Goal: Feedback & Contribution: Contribute content

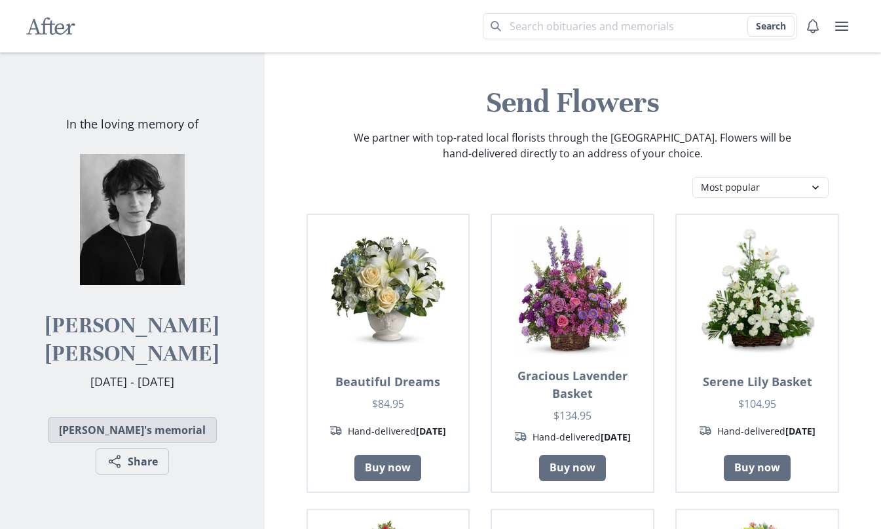
click at [131, 419] on link "Zach's memorial" at bounding box center [132, 430] width 169 height 26
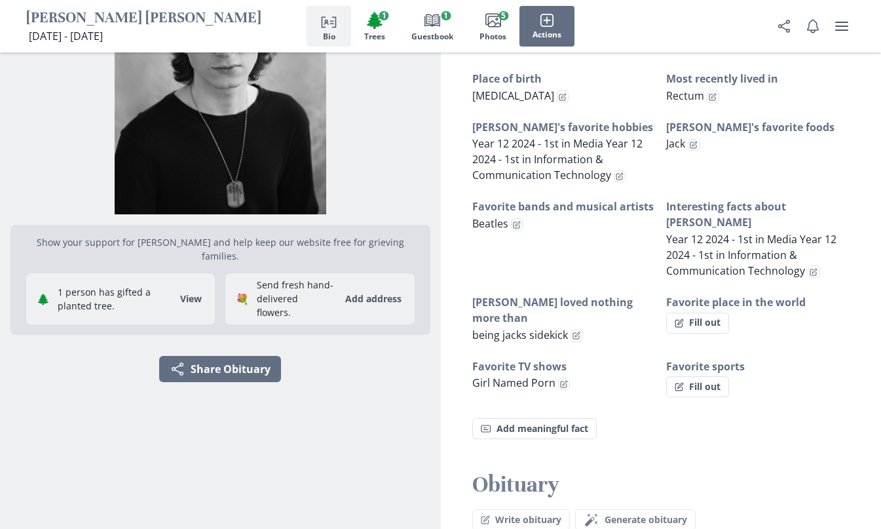
scroll to position [131, 0]
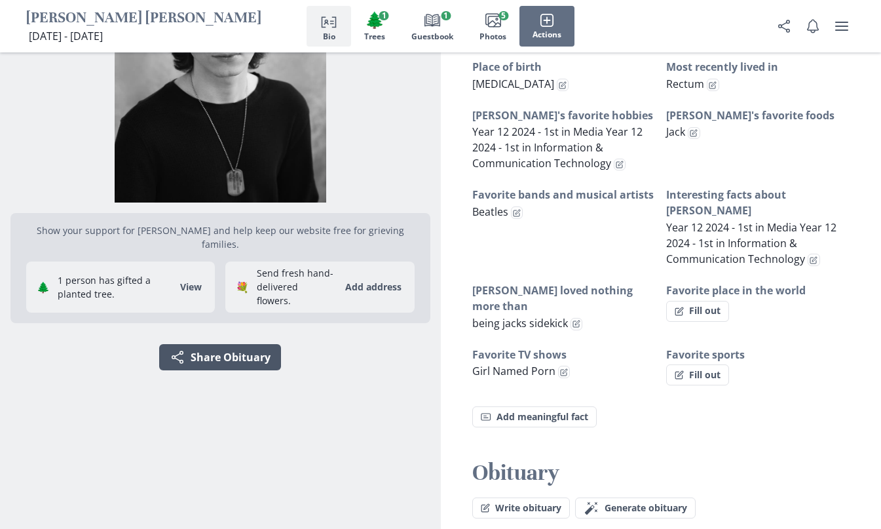
click at [244, 344] on button "Share Share Obituary" at bounding box center [220, 357] width 122 height 26
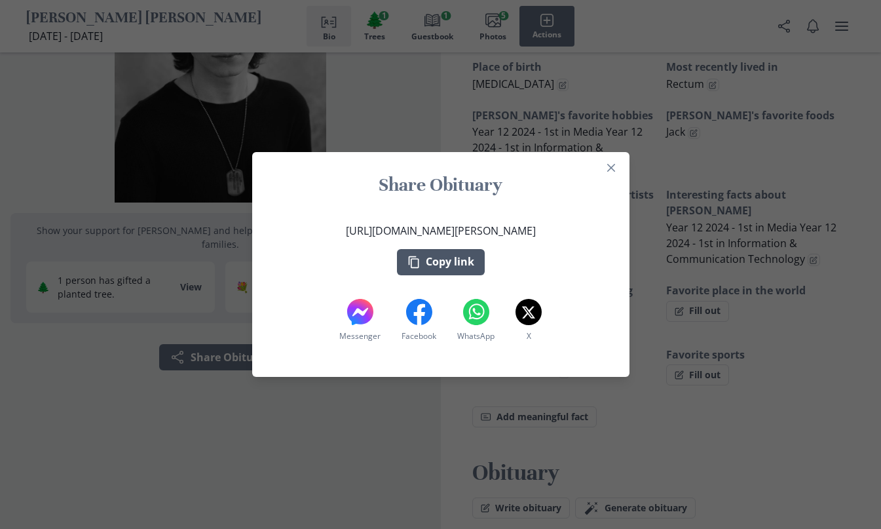
drag, startPoint x: 422, startPoint y: 252, endPoint x: 426, endPoint y: 260, distance: 9.1
click at [426, 259] on button "Copy link" at bounding box center [441, 262] width 88 height 26
click at [119, 405] on div "Share Obituary [URL][DOMAIN_NAME][PERSON_NAME] Copy link Messenger Messenger Fa…" at bounding box center [440, 264] width 881 height 529
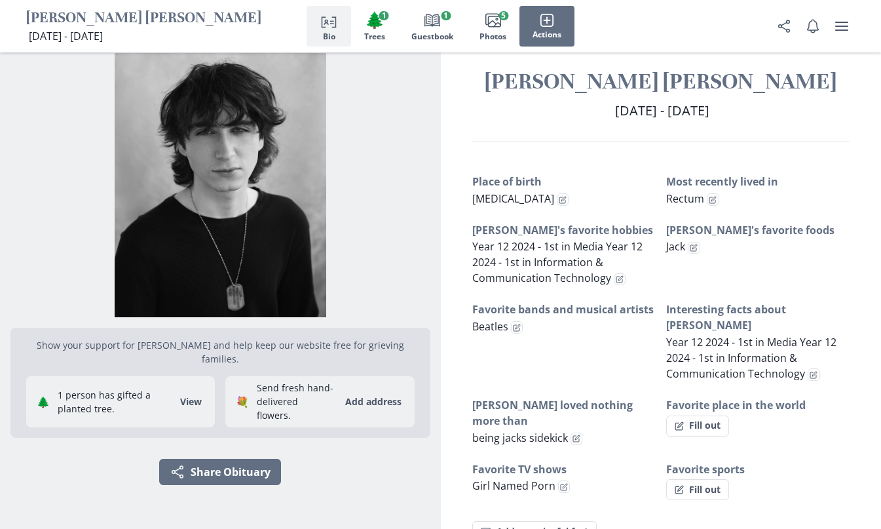
scroll to position [0, 0]
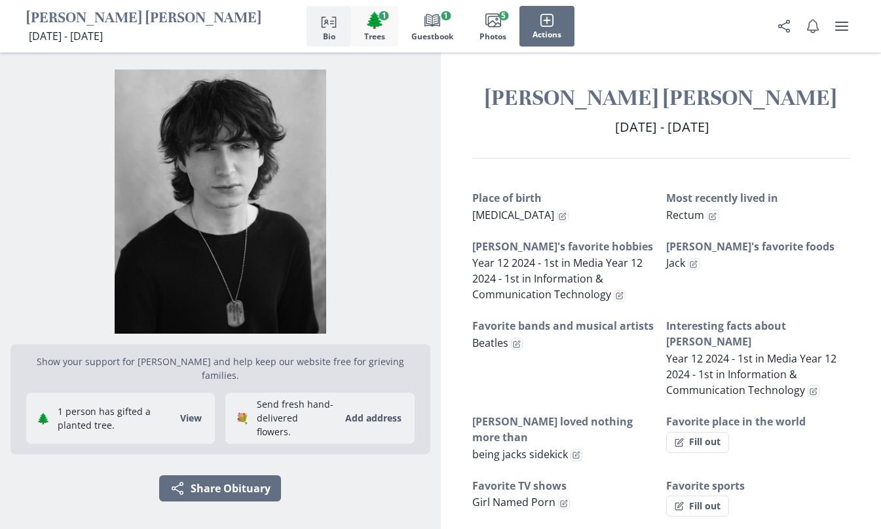
click at [365, 14] on span "🌲" at bounding box center [375, 19] width 20 height 19
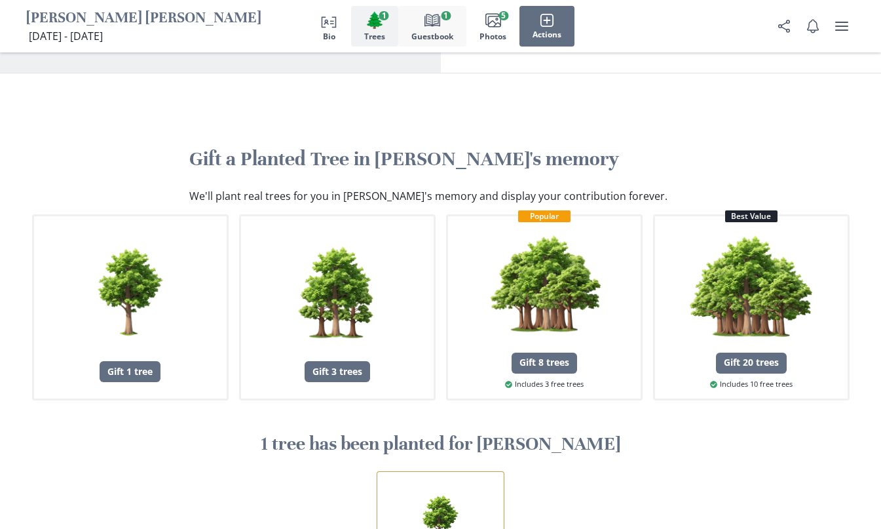
scroll to position [646, 0]
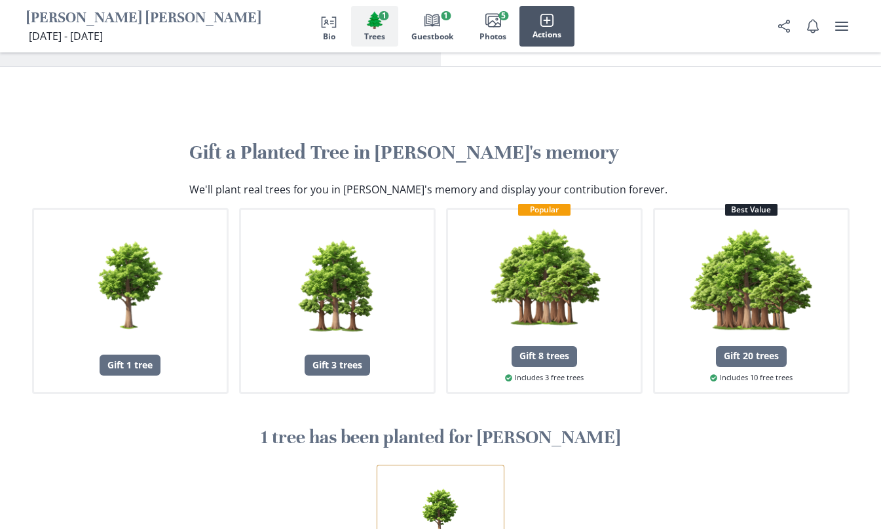
click at [530, 29] on button "Actions" at bounding box center [546, 26] width 55 height 41
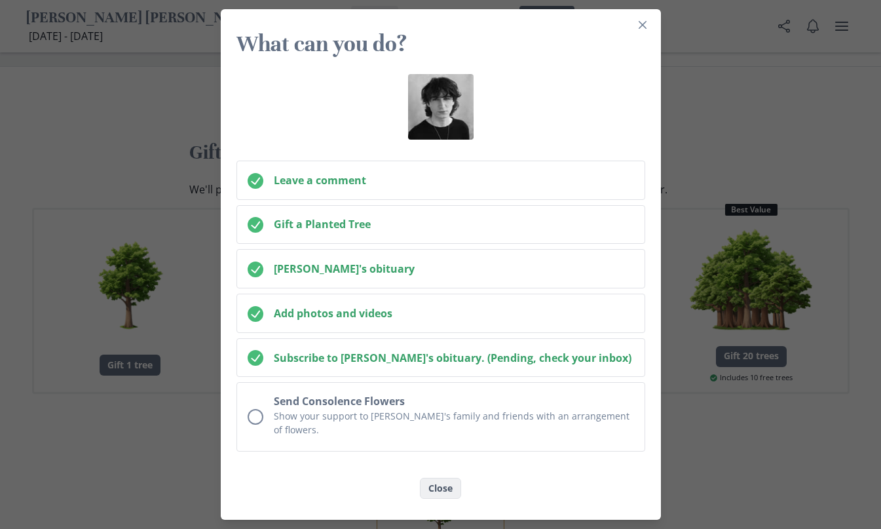
click at [449, 477] on button "Close" at bounding box center [440, 487] width 41 height 21
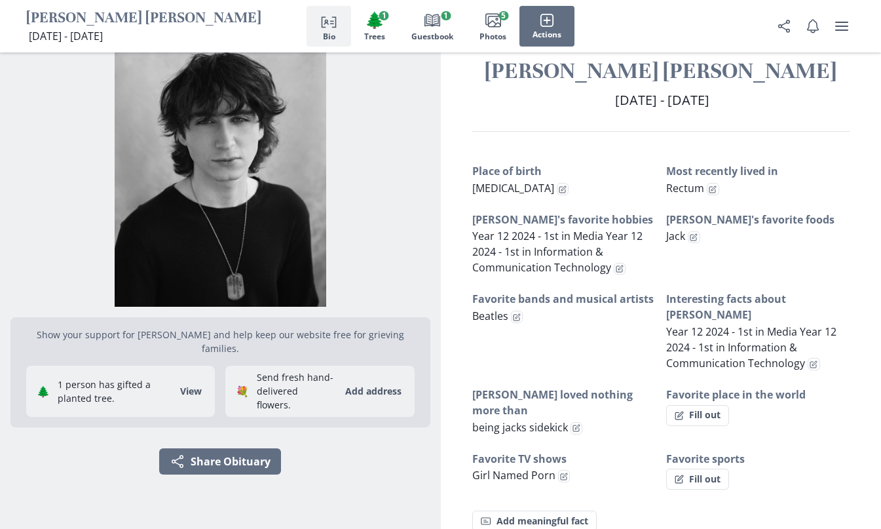
scroll to position [0, 0]
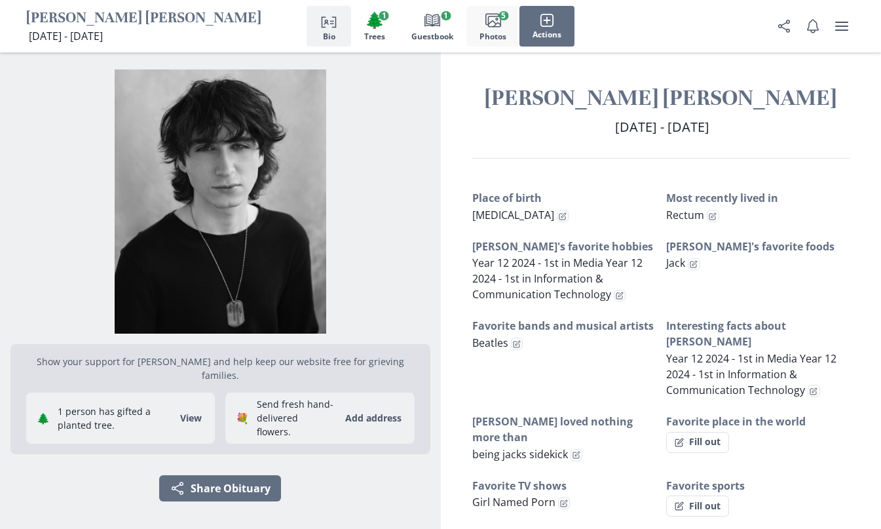
click at [492, 18] on icon "Images" at bounding box center [493, 20] width 16 height 16
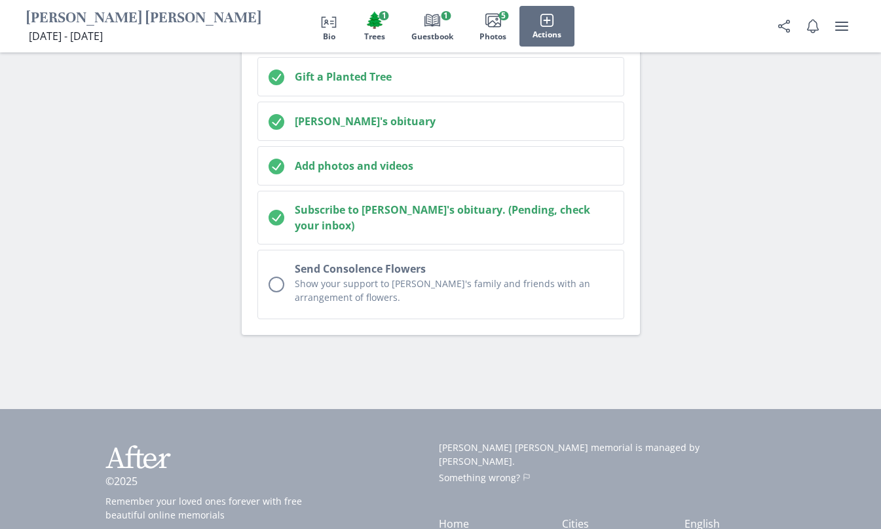
scroll to position [4078, 0]
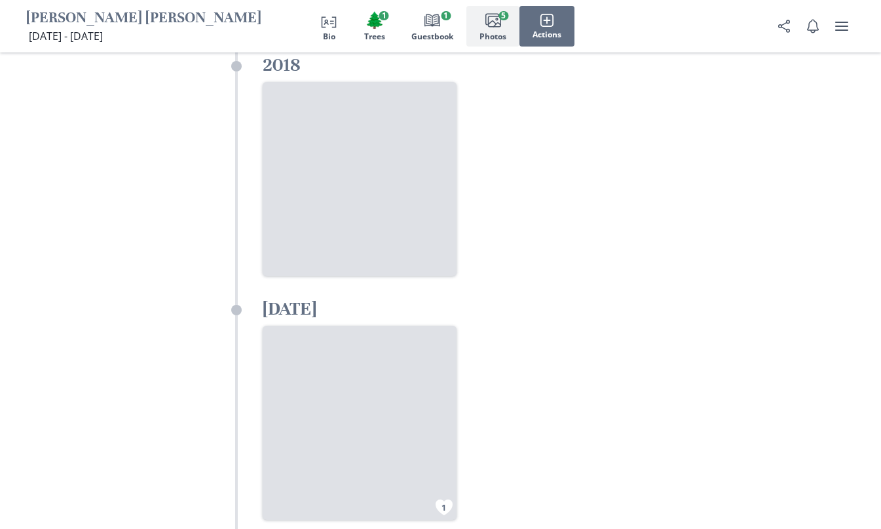
scroll to position [3095, 0]
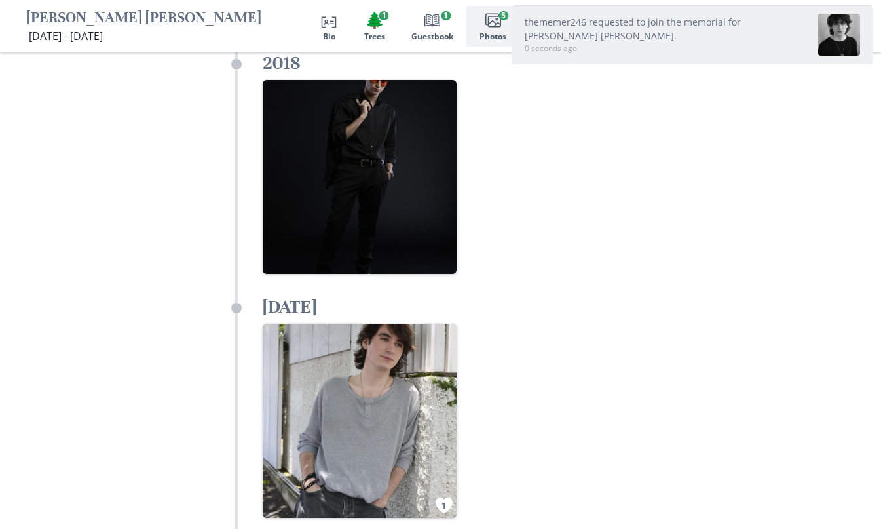
click at [625, 45] on p "0 seconds ago" at bounding box center [666, 49] width 283 height 12
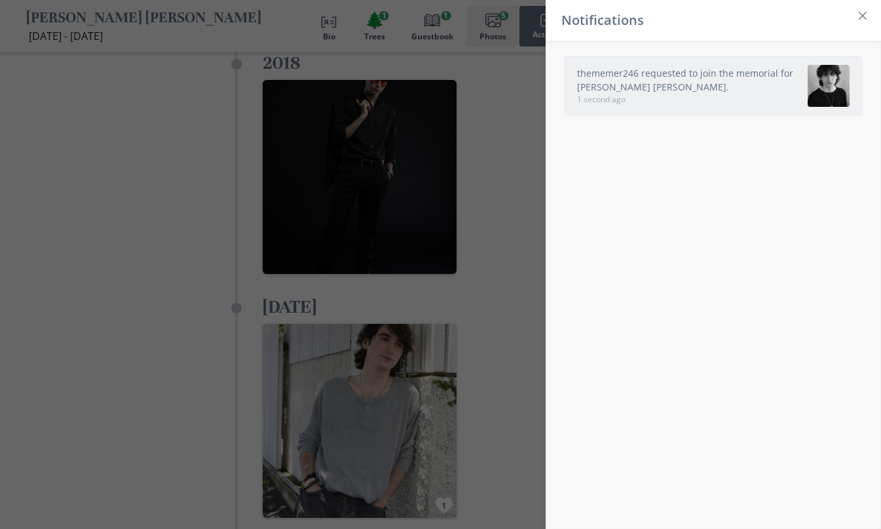
click at [703, 93] on link "thememer246 requested to join the memorial for Zach Geof Marinelli." at bounding box center [685, 80] width 216 height 26
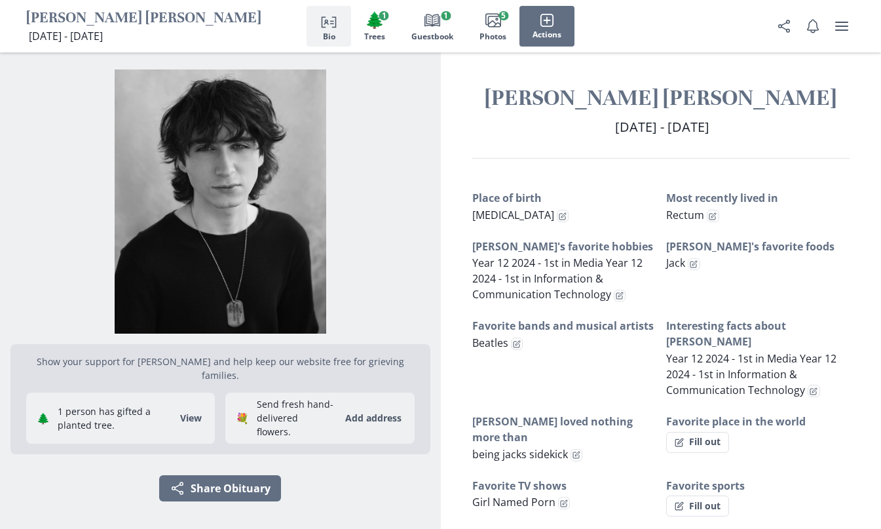
click at [327, 19] on icon "Person profile" at bounding box center [329, 20] width 16 height 16
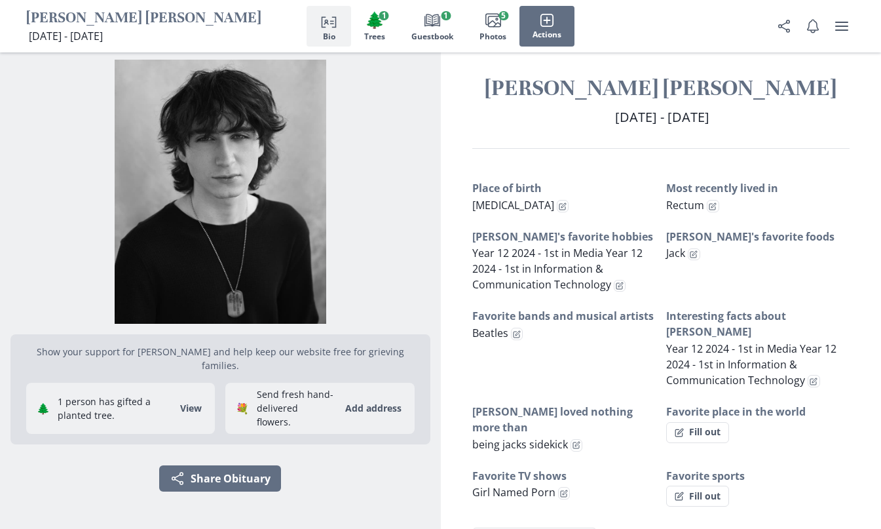
scroll to position [10, 0]
click at [778, 37] on button "Share" at bounding box center [784, 26] width 26 height 26
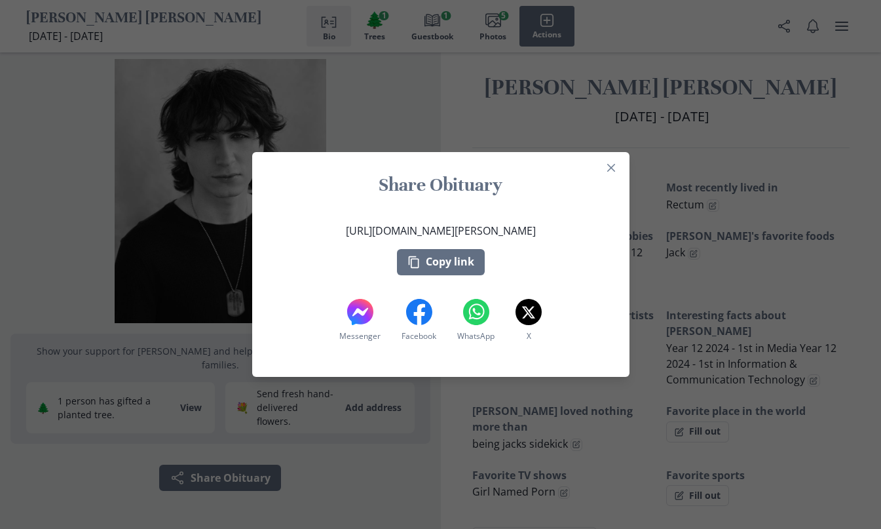
click at [639, 170] on div "Share Obituary [URL][DOMAIN_NAME][PERSON_NAME] Copy link Messenger Messenger Fa…" at bounding box center [440, 264] width 881 height 529
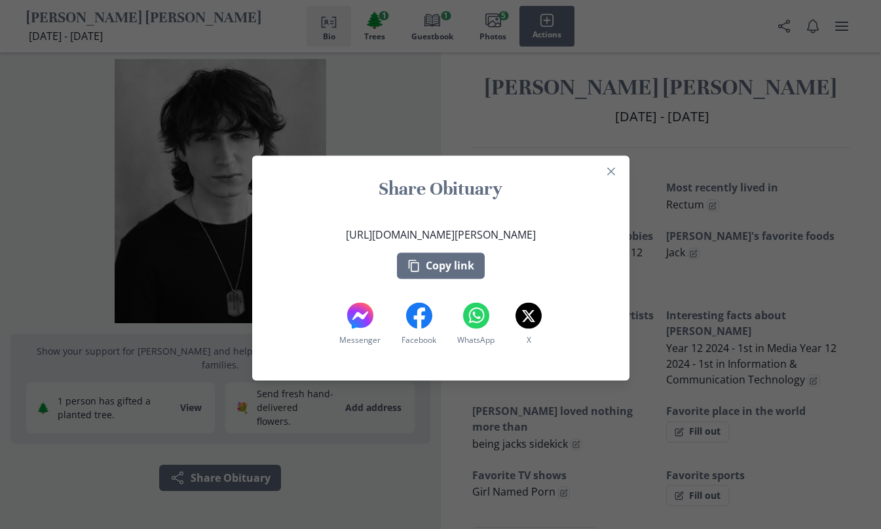
click at [619, 166] on div "[PERSON_NAME] [PERSON_NAME] [DATE] - [DATE] [DATE] - [DEMOGRAPHIC_DATA] Place o…" at bounding box center [661, 449] width 441 height 814
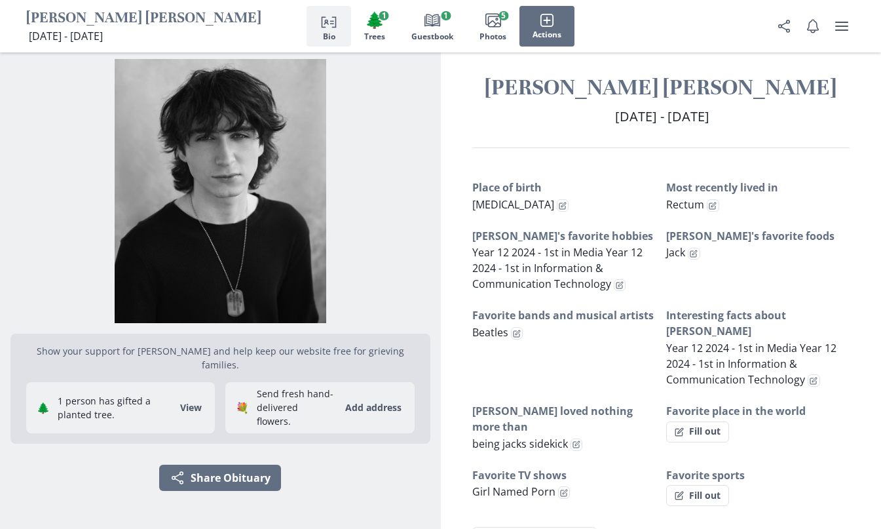
click at [855, 28] on div "Person profile Bio 🌲 Trees 1 Book Guestbook 1 Images Photos 5 Actions" at bounding box center [440, 26] width 881 height 52
click at [839, 25] on icon "user menu" at bounding box center [842, 26] width 16 height 16
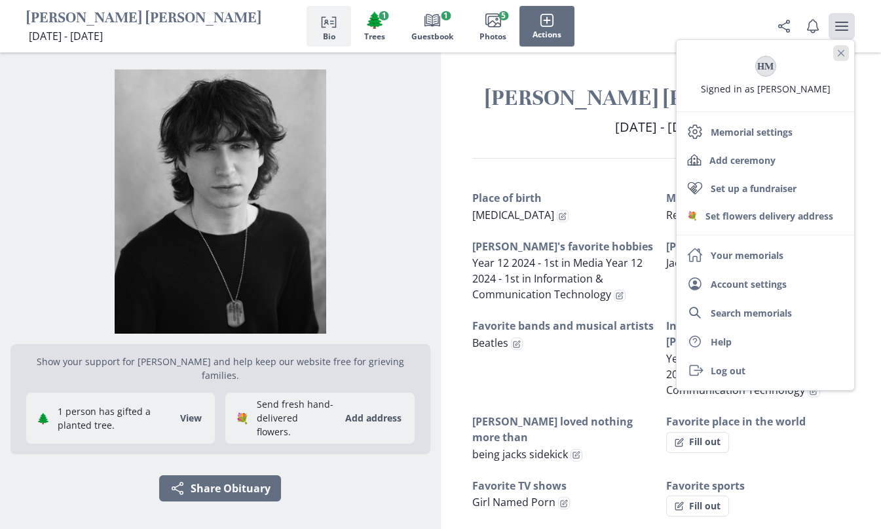
click at [840, 50] on icon "Close" at bounding box center [841, 53] width 7 height 7
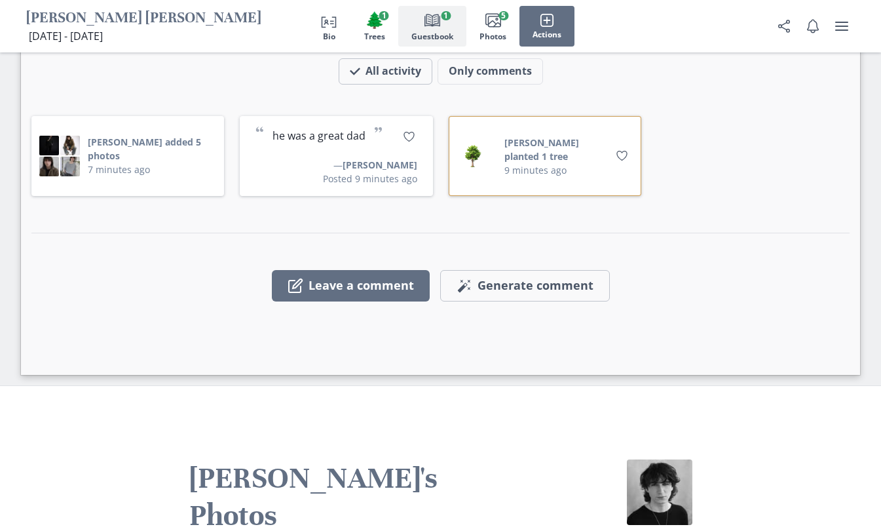
scroll to position [1768, 0]
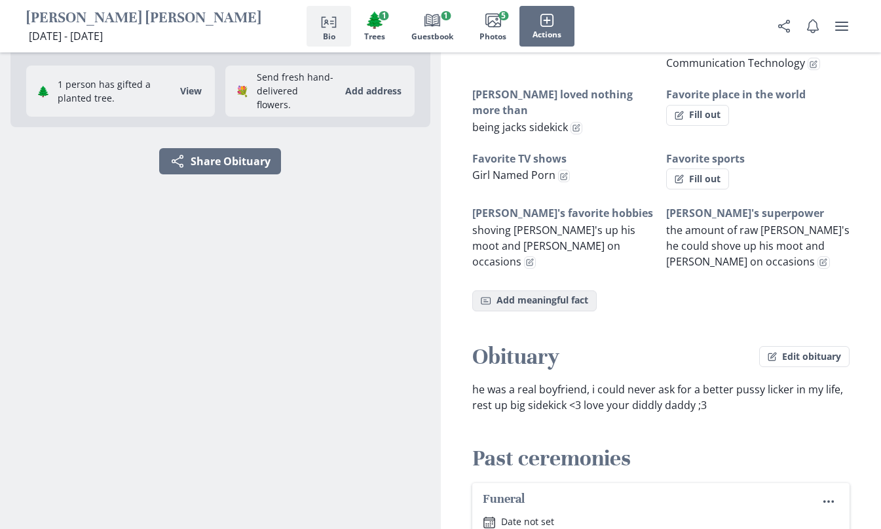
click at [547, 290] on button "Fact Add meaningful fact" at bounding box center [534, 300] width 124 height 21
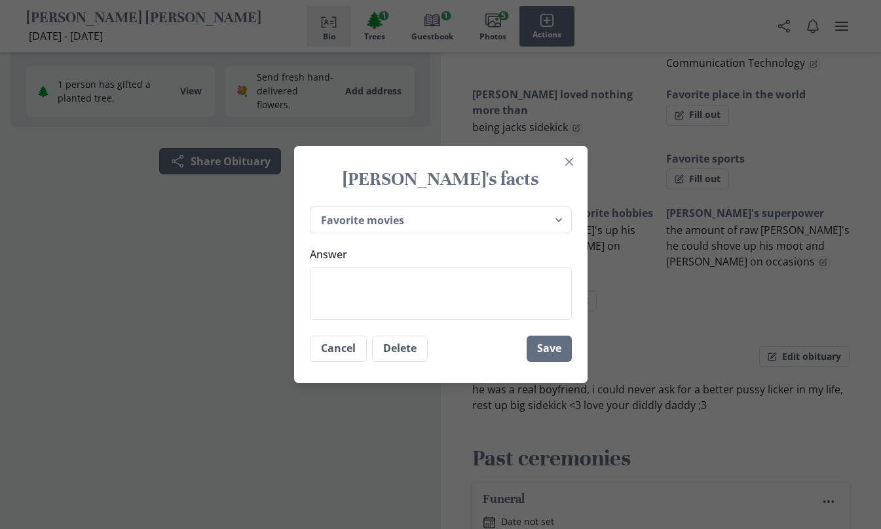
click at [358, 170] on h1 "Zach's facts" at bounding box center [441, 179] width 262 height 24
click at [358, 204] on div "Place of birth Most recently lived in Zach's favorite hobbies Zach's favorite f…" at bounding box center [440, 263] width 293 height 124
click at [358, 206] on div "Place of birth Most recently lived in Zach's favorite hobbies Zach's favorite f…" at bounding box center [440, 263] width 293 height 124
click at [360, 215] on select "Place of birth Most recently lived in Zach's favorite hobbies Zach's favorite f…" at bounding box center [441, 219] width 262 height 27
select select "Zach's pets in life"
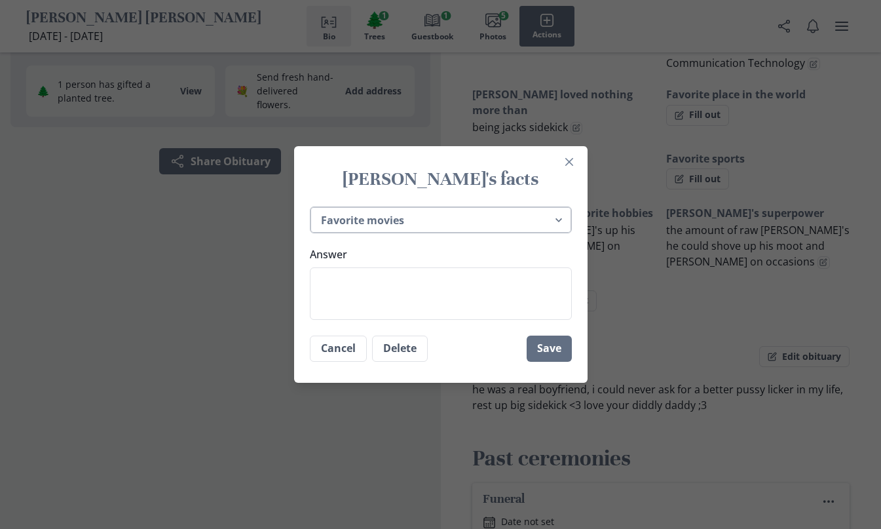
click at [314, 206] on select "Place of birth Most recently lived in Zach's favorite hobbies Zach's favorite f…" at bounding box center [441, 219] width 262 height 27
click at [372, 289] on textarea "Answer" at bounding box center [441, 293] width 262 height 52
type textarea "S"
type textarea "x"
type textarea "SP"
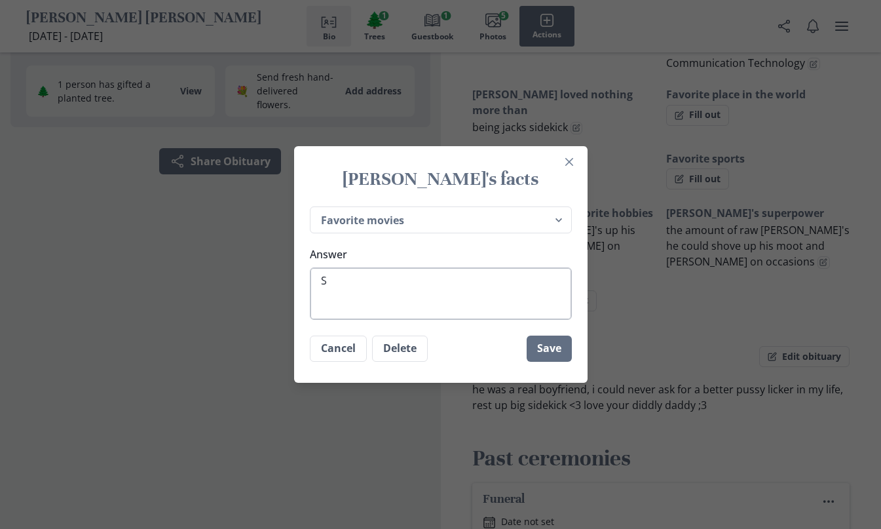
type textarea "x"
type textarea "SPA"
type textarea "x"
type textarea "SPAW"
type textarea "x"
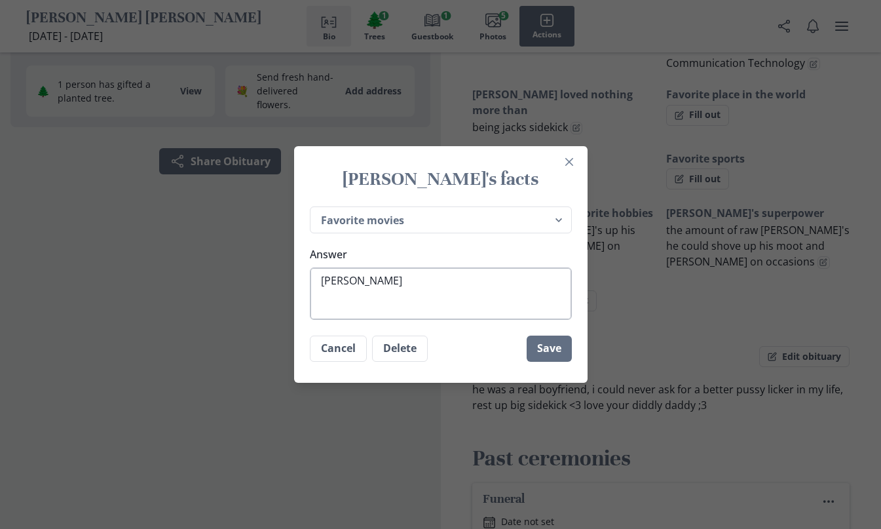
type textarea "SPAWN"
type textarea "x"
type textarea "SPAWN"
type textarea "x"
type textarea "SPAWN O"
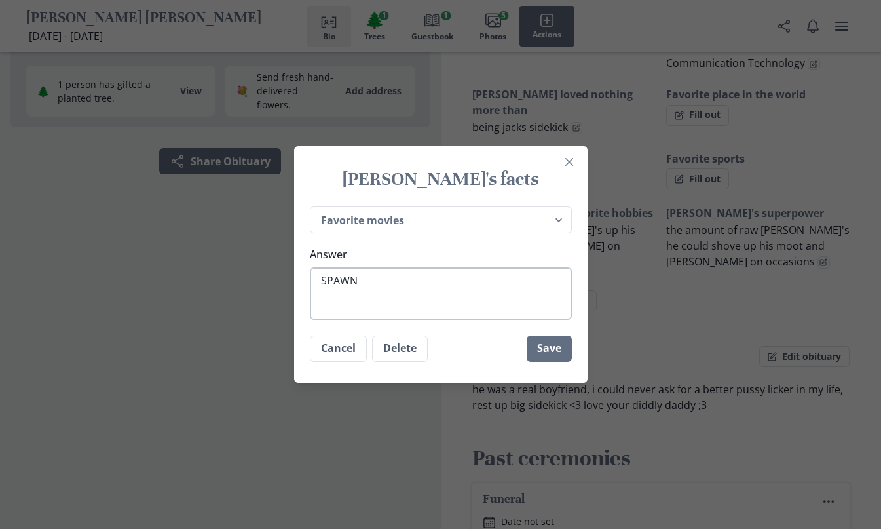
type textarea "x"
type textarea "SPAWN OF"
type textarea "x"
type textarea "SPAWN OF"
type textarea "x"
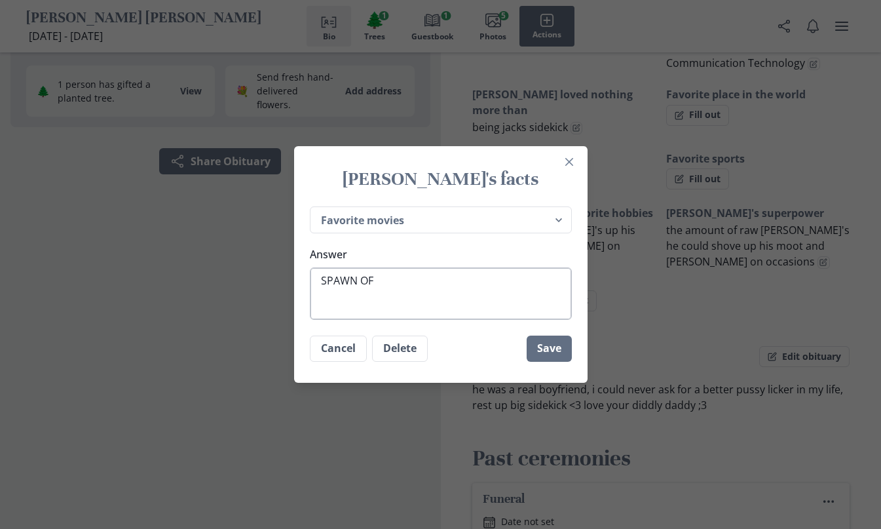
type textarea "SPAWN OF S"
type textarea "x"
type textarea "SPAWN OF SA"
type textarea "x"
type textarea "SPAWN OF SAT"
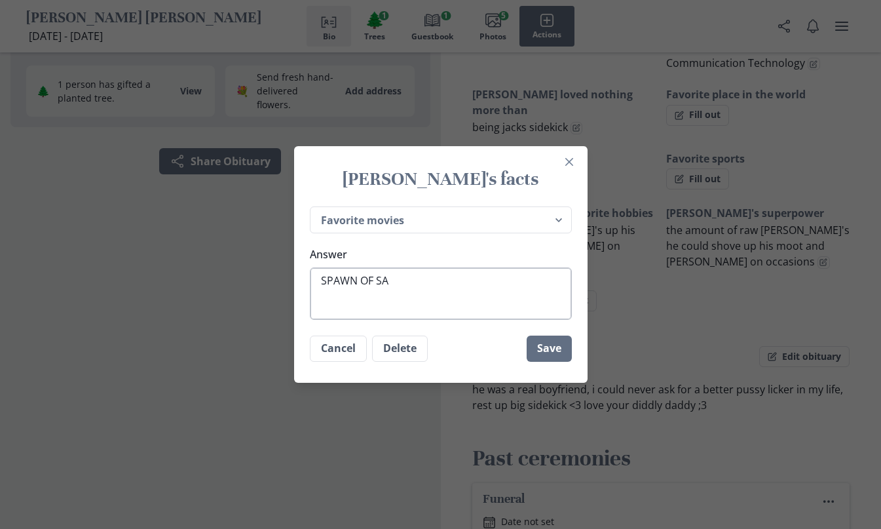
type textarea "x"
type textarea "SPAWN OF SATA"
type textarea "x"
type textarea "SPAWN OF SATAN"
type textarea "x"
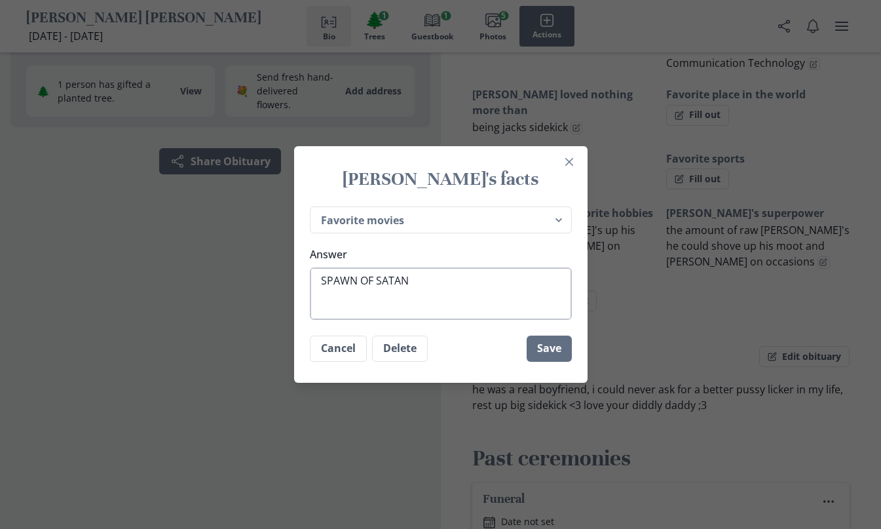
type textarea "SPAWN OF SATAN"
type textarea "x"
type textarea "SPAWN OF SATAN R"
type textarea "x"
type textarea "SPAWN OF SATAN RU"
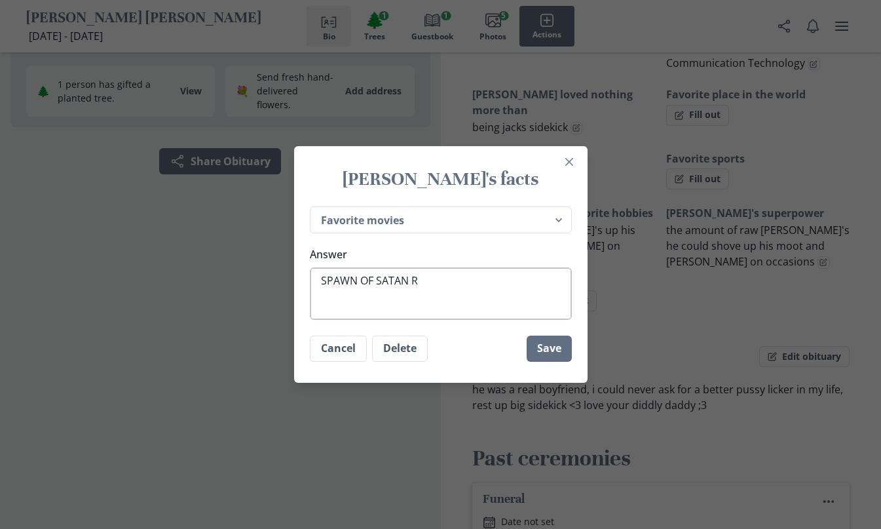
type textarea "x"
type textarea "SPAWN OF SATAN RUB"
type textarea "x"
type textarea "SPAWN OF SATAN RUBY"
type textarea "x"
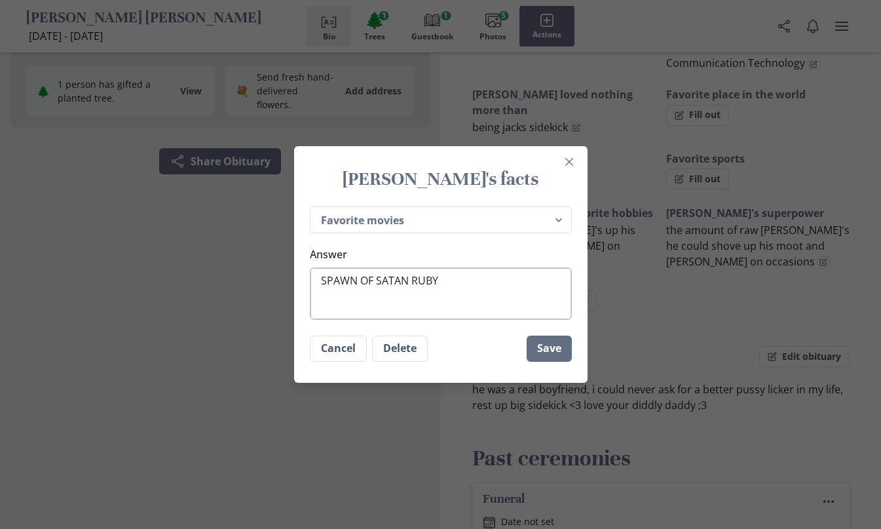
type textarea "SPAWN OF SATAN RUBY"
type textarea "x"
type textarea "SPAWN OF SATAN RUBY D"
type textarea "x"
type textarea "SPAWN OF SATAN RUBY DF"
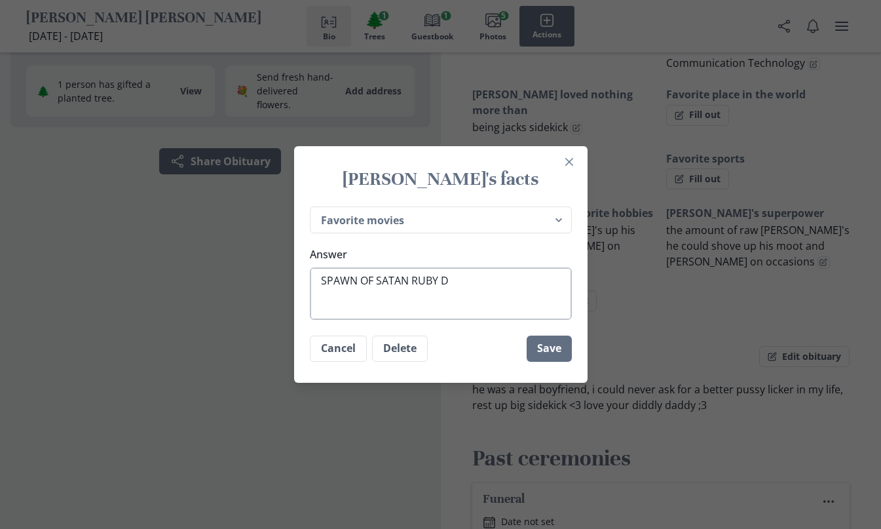
type textarea "x"
type textarea "SPAWN OF SATAN RUBY DFE"
type textarea "x"
type textarea "SPAWN OF SATAN RUBY DF"
type textarea "x"
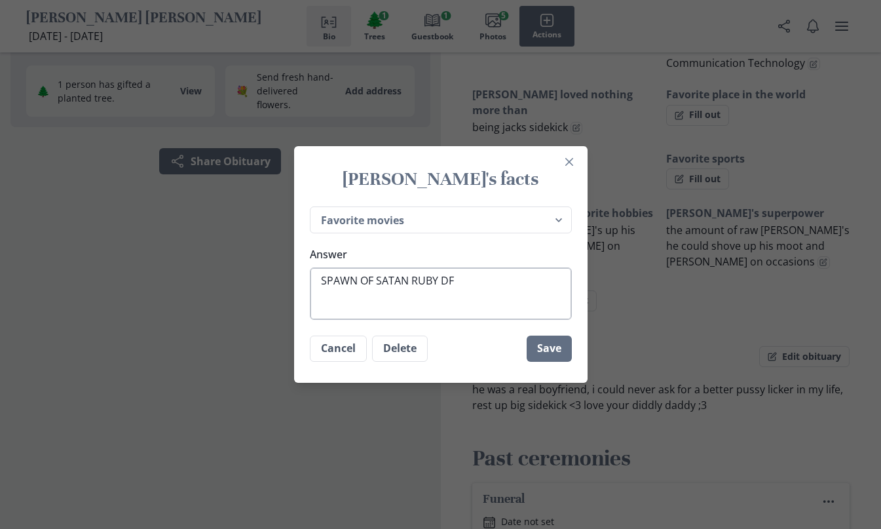
type textarea "SPAWN OF SATAN RUBY D"
type textarea "x"
type textarea "SPAWN OF SATAN RUBY DE"
type textarea "x"
type textarea "SPAWN OF SATAN RUBY DES"
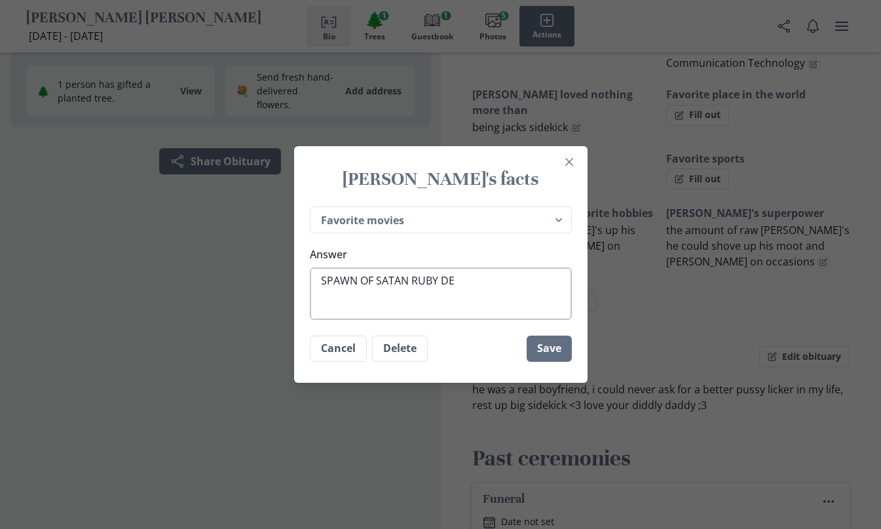
type textarea "x"
type textarea "SPAWN OF SATAN RUBY DEST"
type textarea "x"
type textarea "SPAWN OF SATAN RUBY DESTR"
type textarea "x"
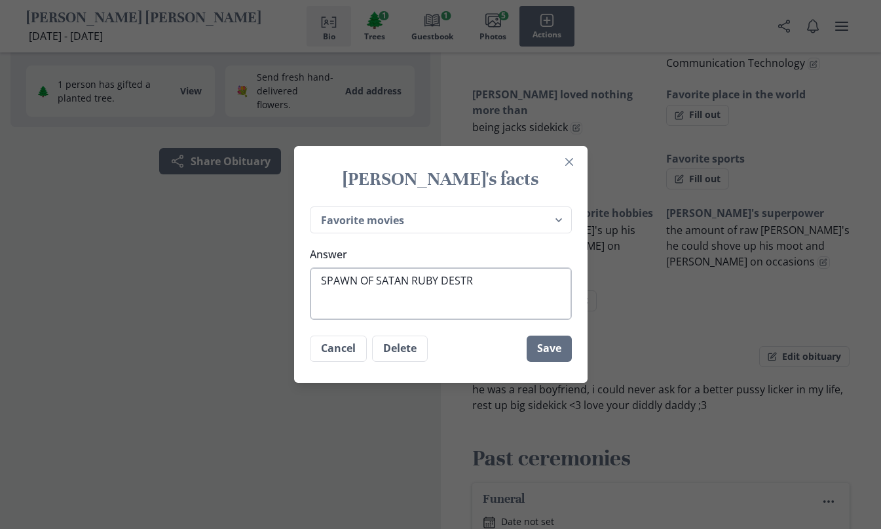
type textarea "SPAWN OF SATAN RUBY DESTRO"
type textarea "x"
type textarea "SPAWN OF SATAN RUBY DESTROY"
type textarea "x"
type textarea "SPAWN OF SATAN RUBY DESTROYE"
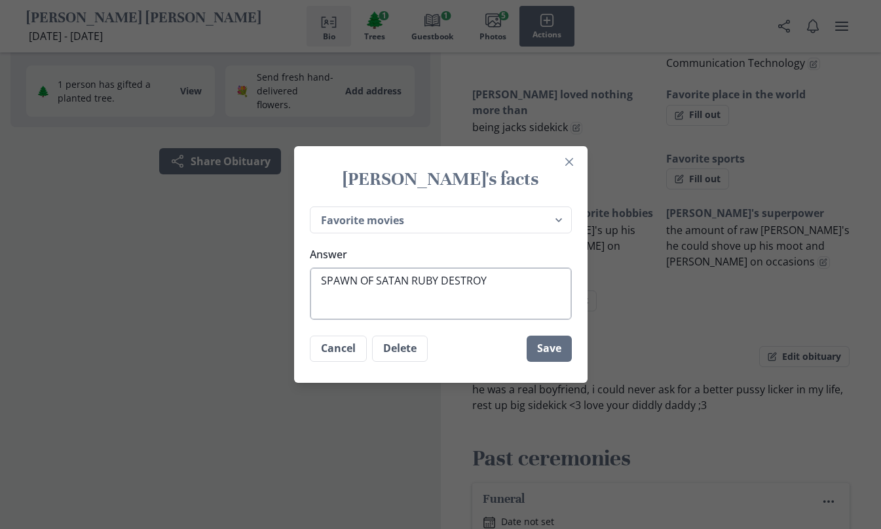
type textarea "x"
type textarea "SPAWN OF SATAN RUBY DESTROYER"
type textarea "x"
type textarea "SPAWN OF SATAN RUBY DESTROYER"
type textarea "x"
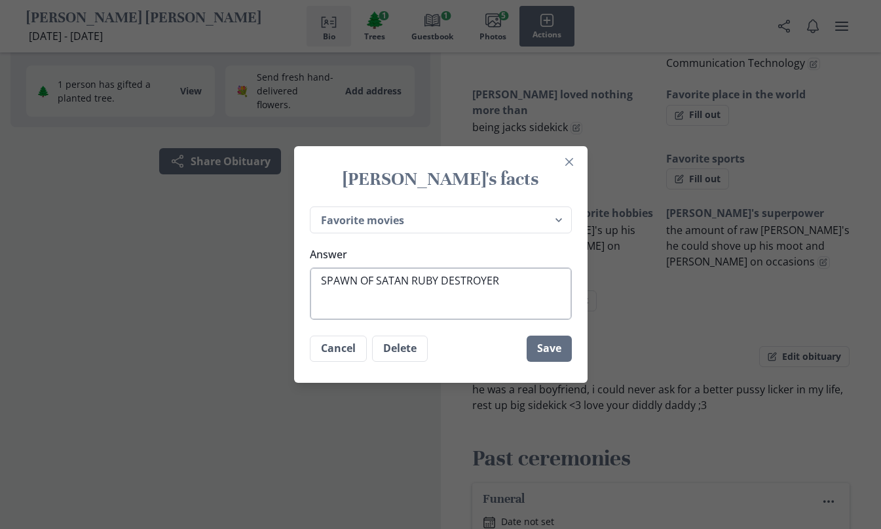
type textarea "SPAWN OF SATAN RUBY DESTROYER O"
type textarea "x"
type textarea "SPAWN OF SATAN RUBY DESTROYER OF"
type textarea "x"
type textarea "SPAWN OF SATAN RUBY DESTROYER OF"
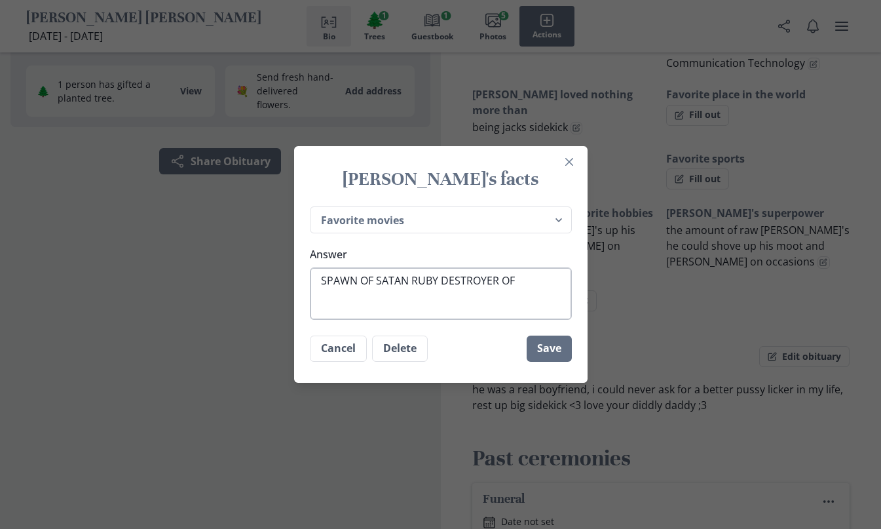
type textarea "x"
type textarea "SPAWN OF SATAN RUBY DESTROYER OF W"
type textarea "x"
type textarea "SPAWN OF SATAN RUBY DESTROYER OF WO"
type textarea "x"
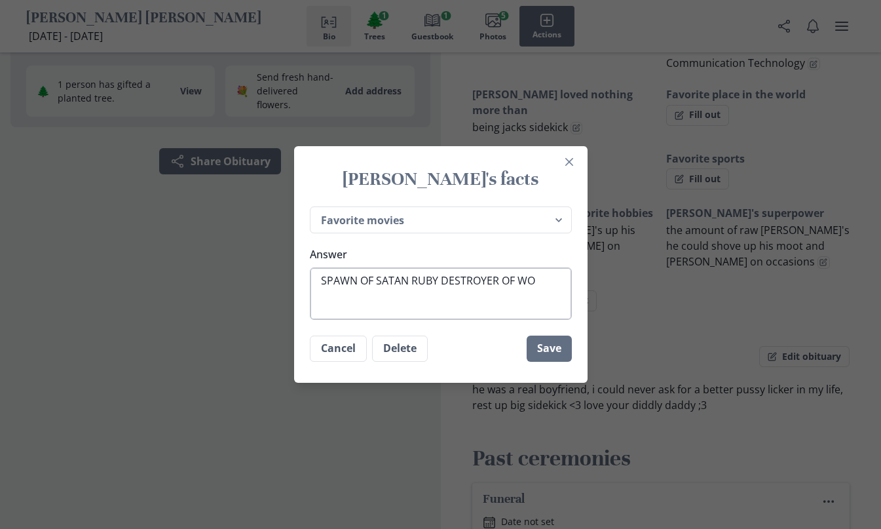
type textarea "SPAWN OF SATAN RUBY DESTROYER OF WOR"
type textarea "x"
type textarea "SPAWN OF SATAN RUBY DESTROYER OF WORL"
type textarea "x"
type textarea "SPAWN OF SATAN RUBY DESTROYER OF WORLD"
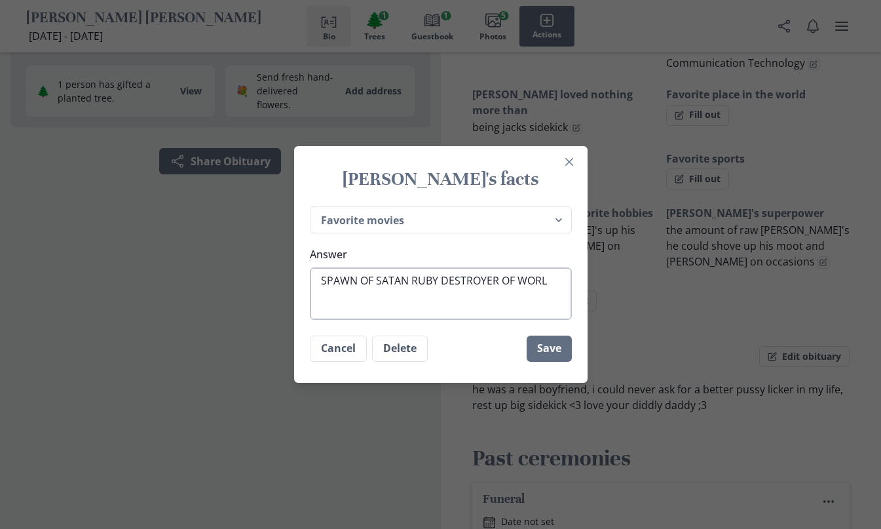
type textarea "x"
type textarea "SPAWN OF SATAN RUBY DESTROYER OF WORLDS"
type textarea "x"
click at [480, 272] on textarea "SPAWN OF SATAN RUBY DESTROYER OF WORLDS" at bounding box center [441, 293] width 262 height 52
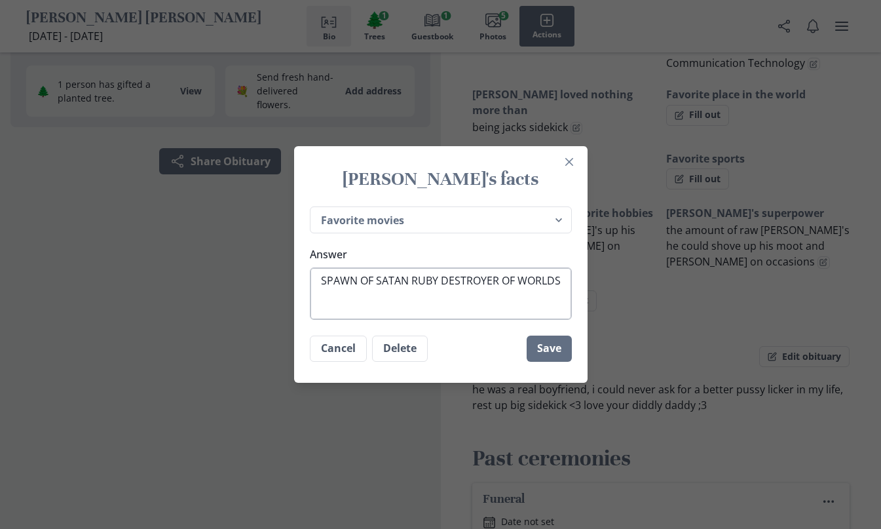
type textarea "SPAWN OF SATAN RUBY DESTROYER OF WORLDS"
click at [546, 339] on button "Save" at bounding box center [549, 348] width 45 height 26
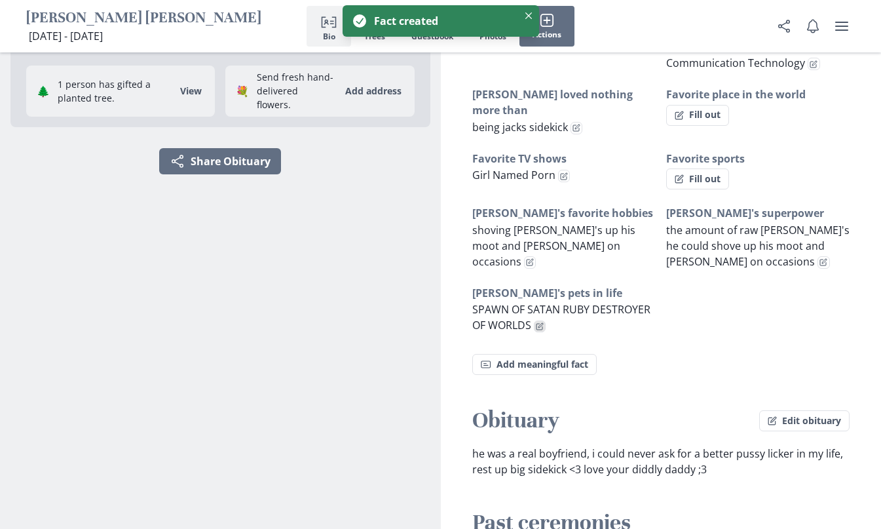
click at [541, 322] on icon "Edit fact" at bounding box center [540, 326] width 8 height 8
type textarea "x"
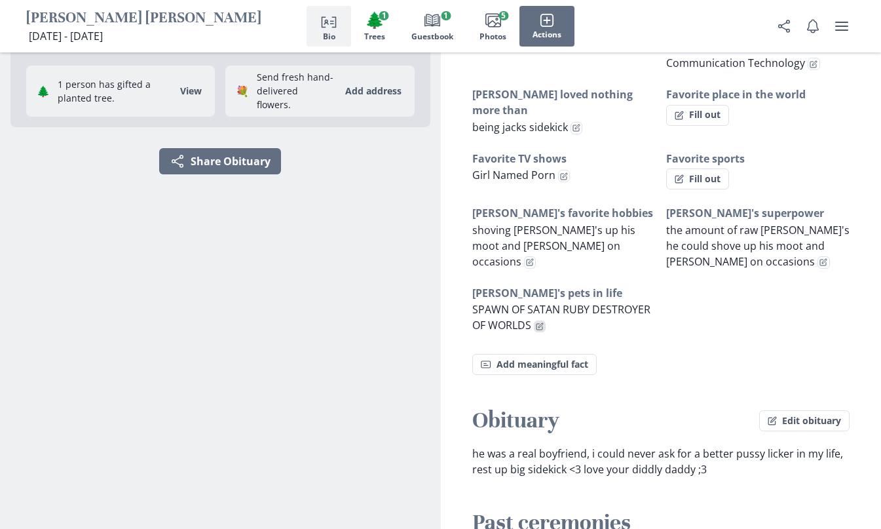
select select "Zach's pets in life"
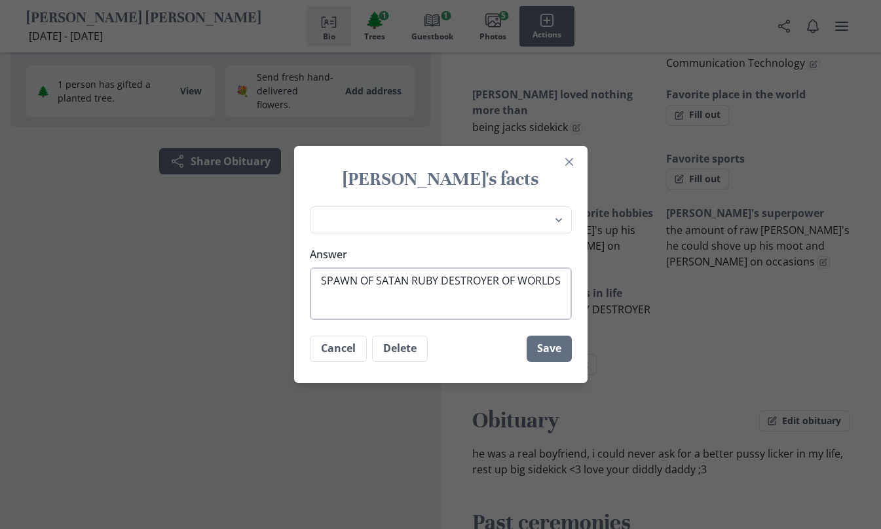
click at [417, 281] on textarea "SPAWN OF SATAN RUBY DESTROYER OF WORLDS" at bounding box center [441, 293] width 262 height 52
click at [412, 282] on textarea "SPAWN OF SATAN RUBY DESTROYER OF WORLDS" at bounding box center [441, 293] width 262 height 52
type textarea "x"
type textarea "SPAWN OF SATAN, RUBY DESTROYER OF WORLDS"
click at [443, 282] on textarea "SPAWN OF SATAN, RUBY DESTROYER OF WORLDS" at bounding box center [441, 293] width 262 height 52
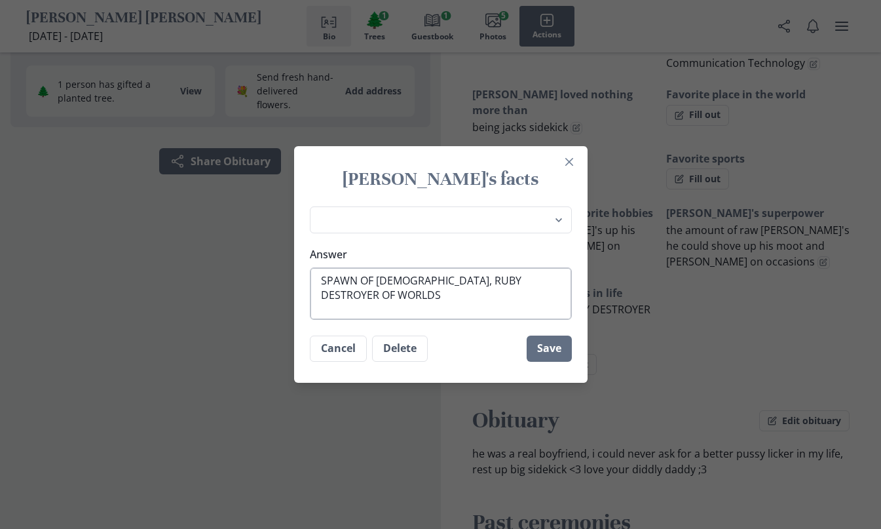
type textarea "x"
type textarea "SPAWN OF SATAN, RUBY, DESTROYER OF WORLDS"
click at [540, 358] on button "Save" at bounding box center [549, 348] width 45 height 26
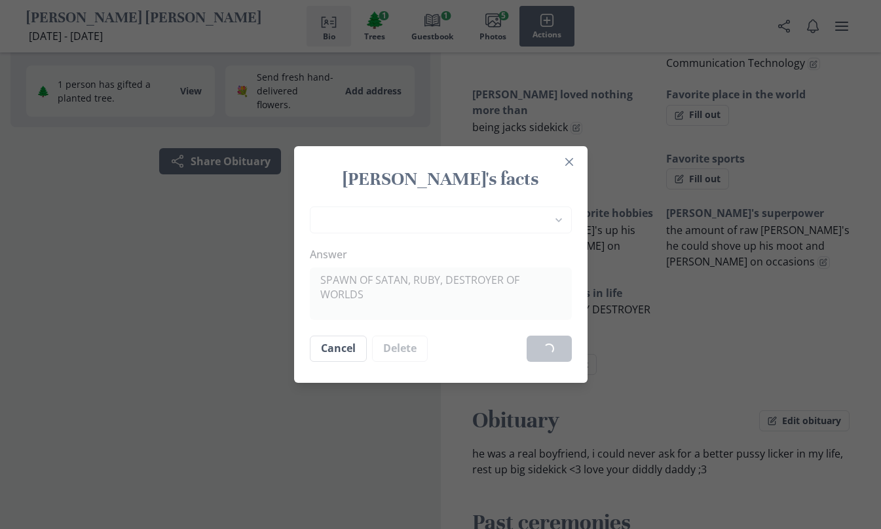
type textarea "x"
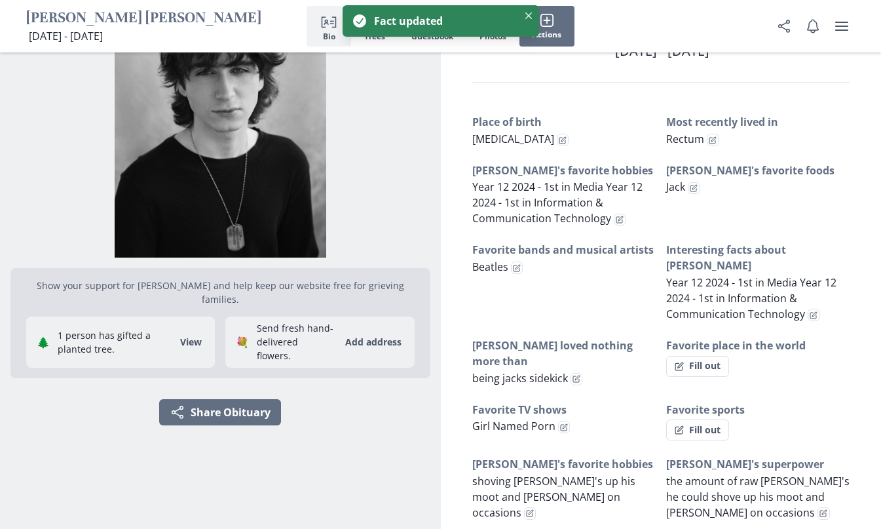
scroll to position [65, 0]
